Goal: Check status: Check status

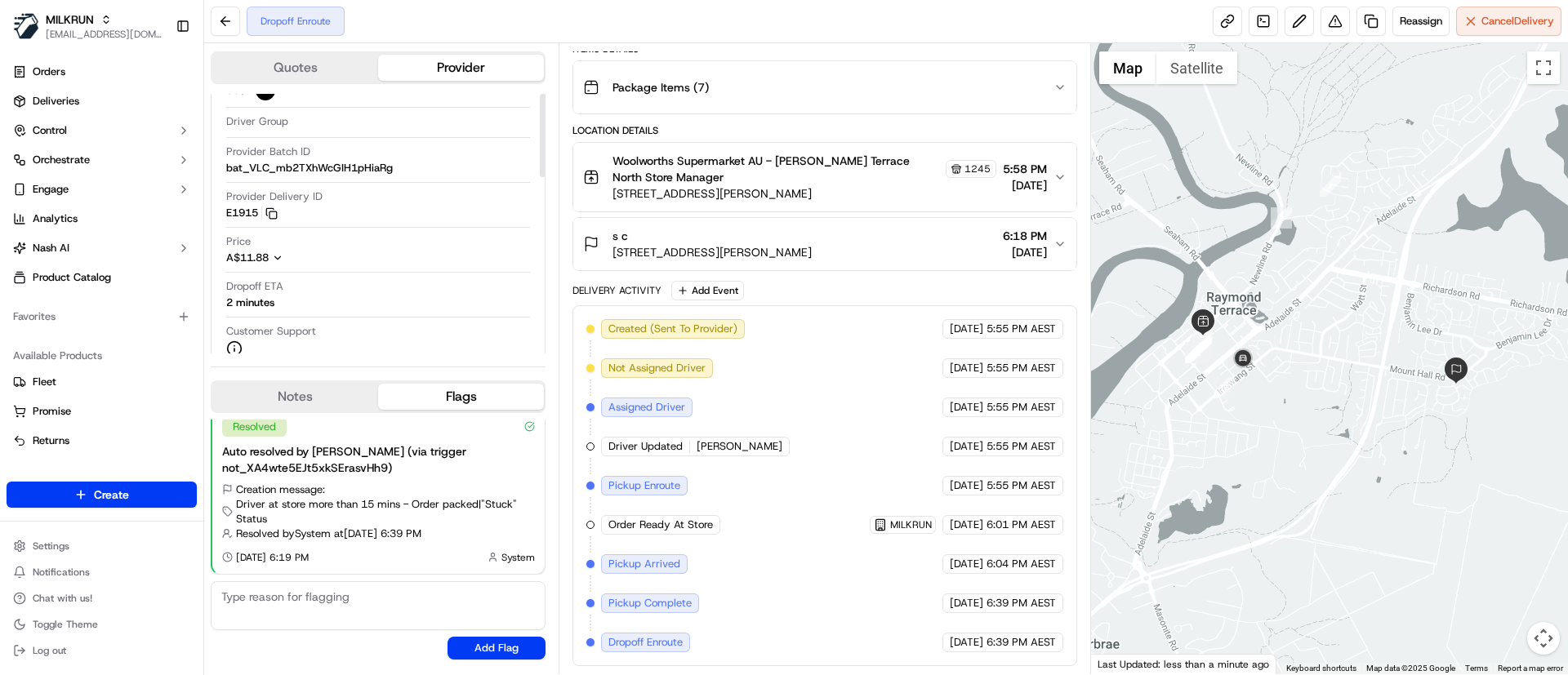
scroll to position [123, 0]
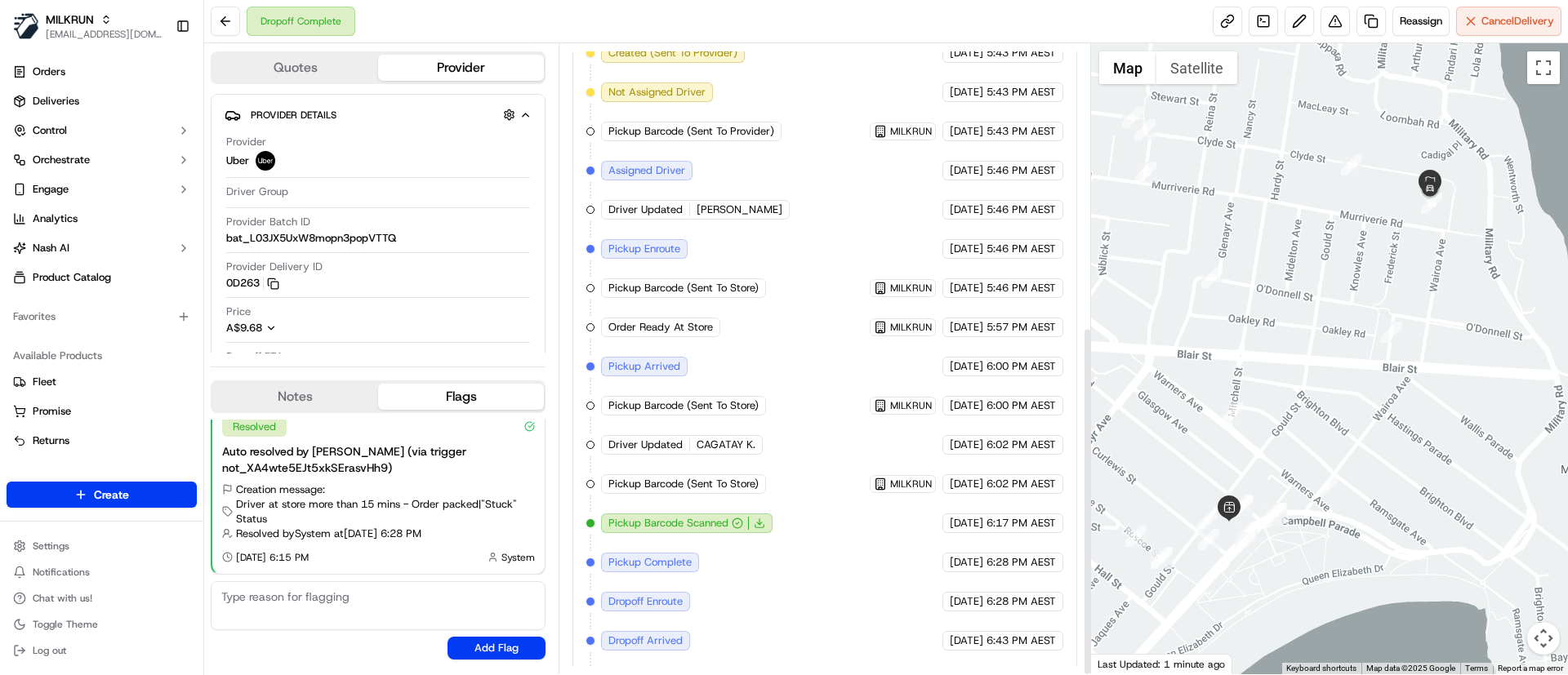
scroll to position [510, 0]
